Goal: Information Seeking & Learning: Find specific fact

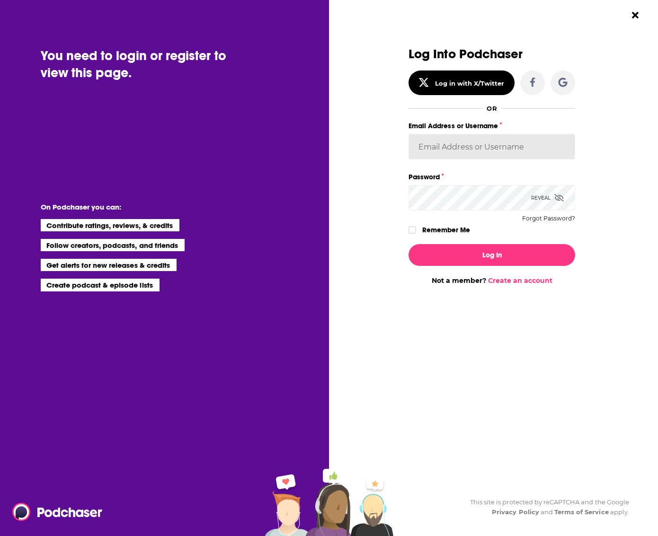
click at [482, 150] on input "Email Address or Username" at bounding box center [492, 147] width 167 height 26
type input "TrevorC"
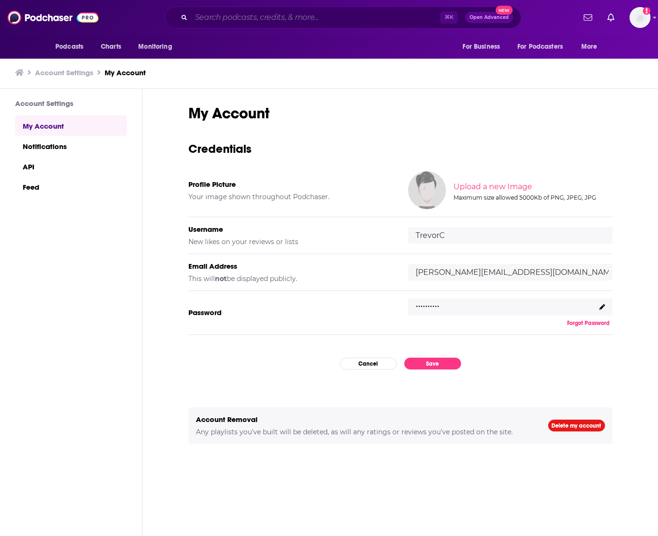
click at [321, 21] on input "Search podcasts, credits, & more..." at bounding box center [315, 17] width 249 height 15
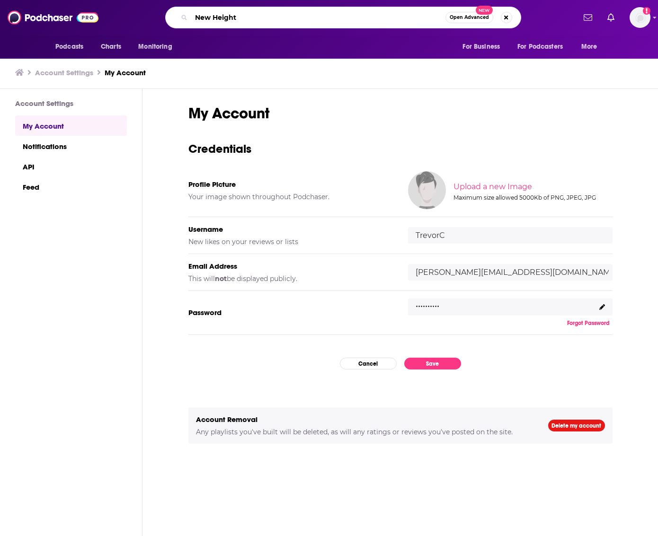
type input "[GEOGRAPHIC_DATA]"
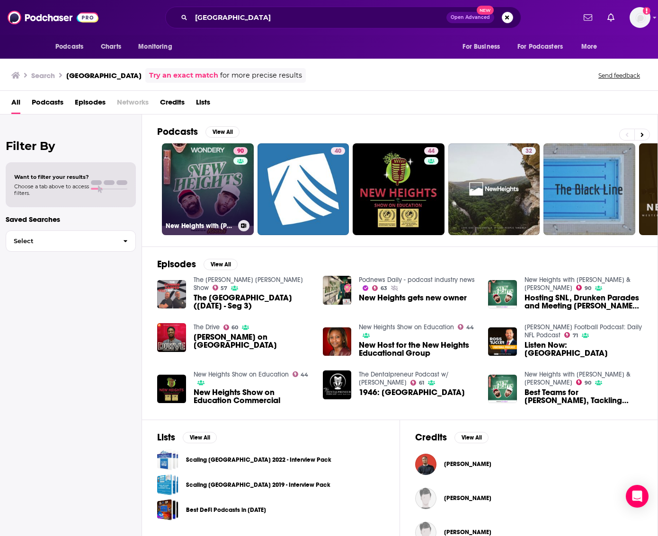
click at [211, 171] on link "90 [GEOGRAPHIC_DATA] with [PERSON_NAME] & [PERSON_NAME]" at bounding box center [208, 189] width 92 height 92
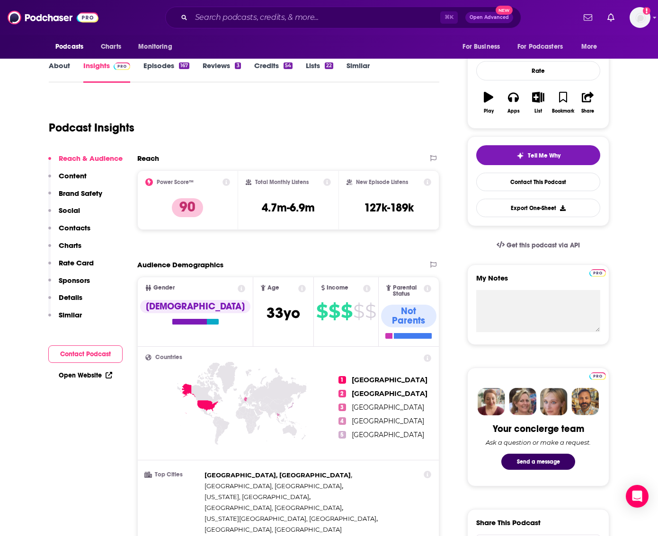
click at [89, 229] on p "Contacts" at bounding box center [75, 227] width 32 height 9
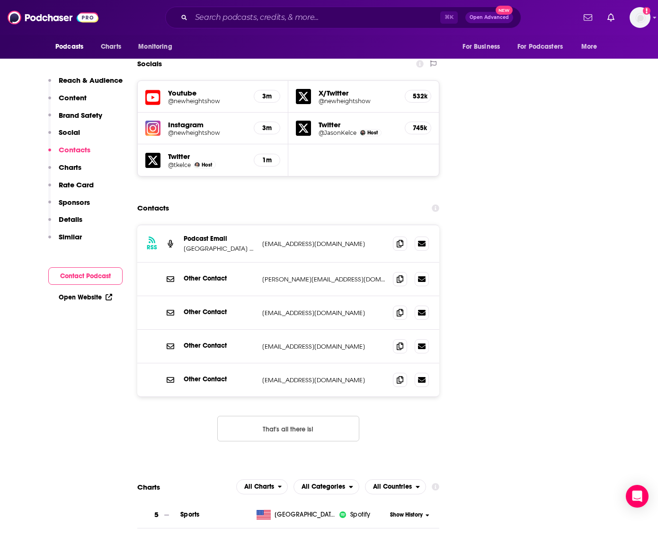
scroll to position [1102, 0]
